Goal: Task Accomplishment & Management: Complete application form

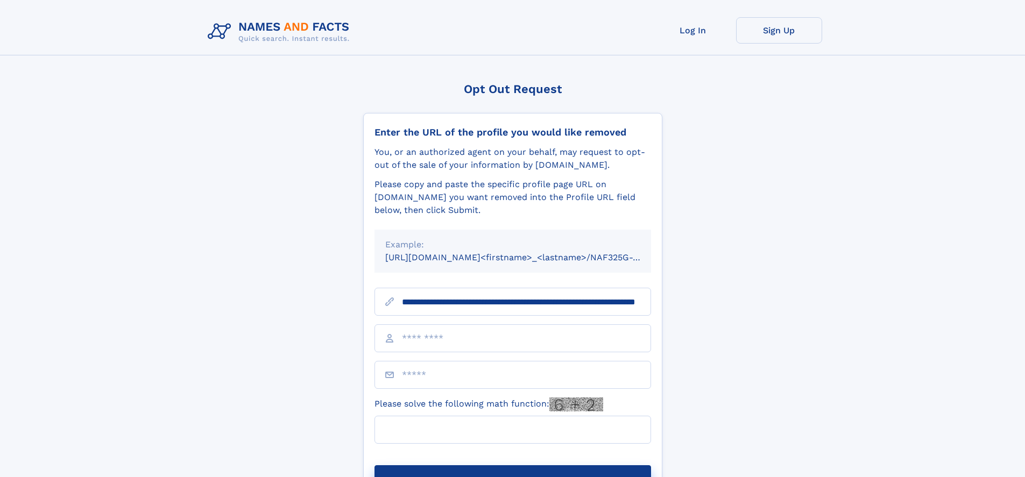
scroll to position [0, 115]
type input "**********"
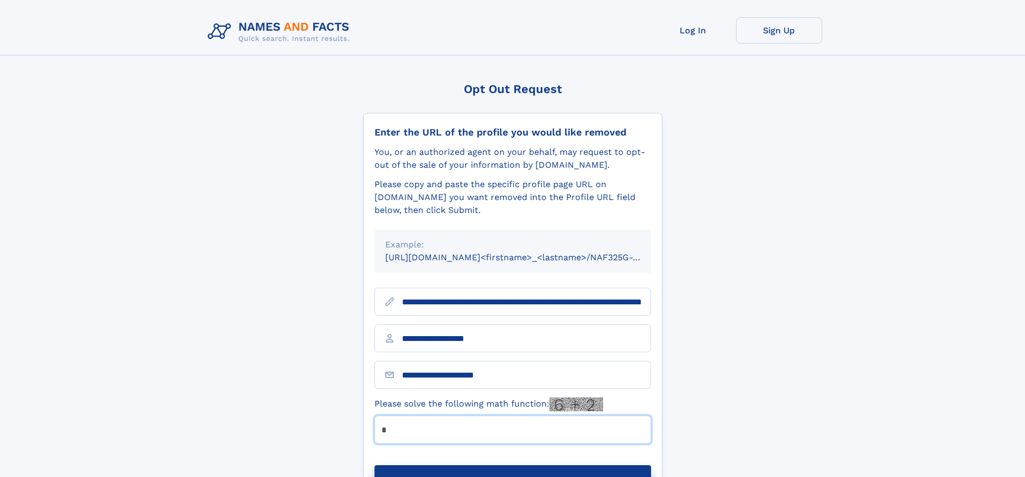
type input "*"
click at [512, 465] on button "Submit Opt Out Request" at bounding box center [513, 482] width 277 height 34
